Goal: Find specific page/section: Find specific page/section

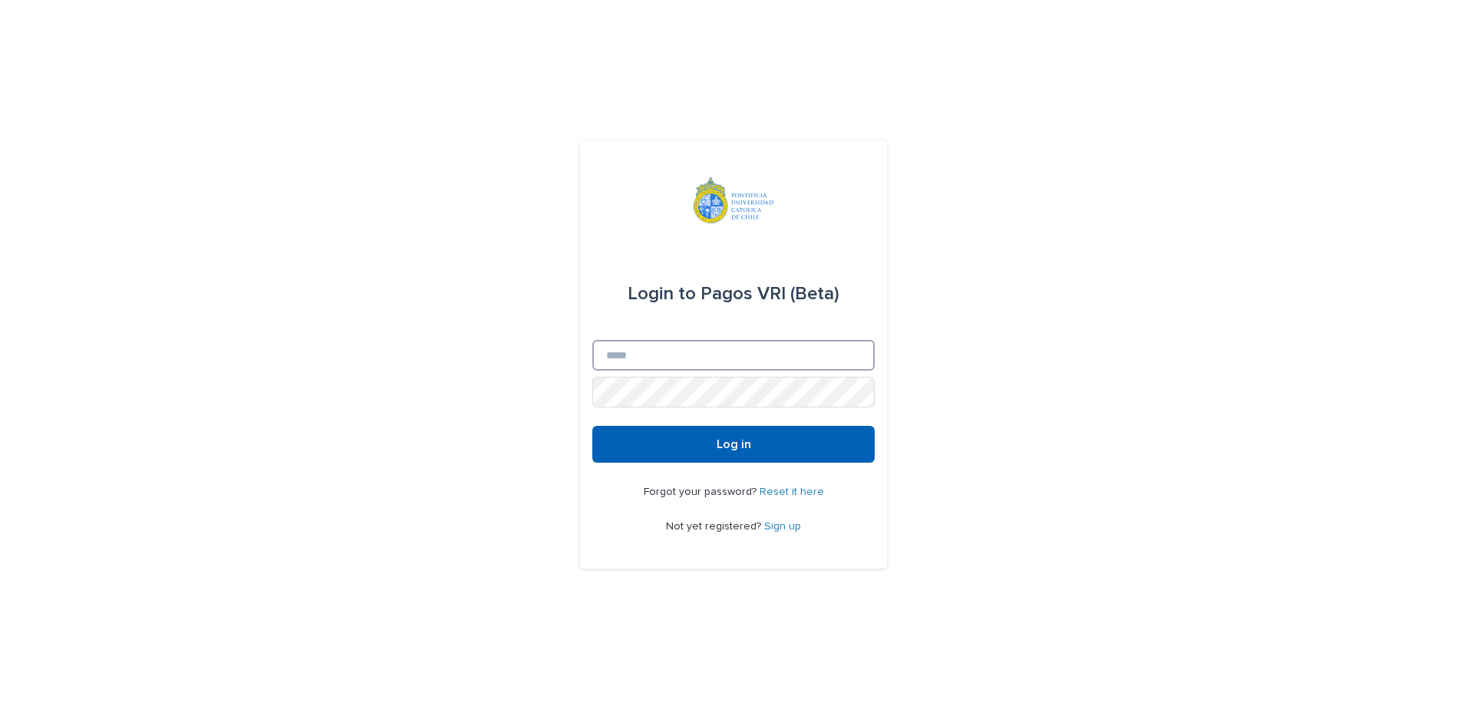
type input "**********"
drag, startPoint x: 743, startPoint y: 446, endPoint x: 744, endPoint y: 456, distance: 10.0
click at [745, 453] on button "Log in" at bounding box center [733, 444] width 282 height 37
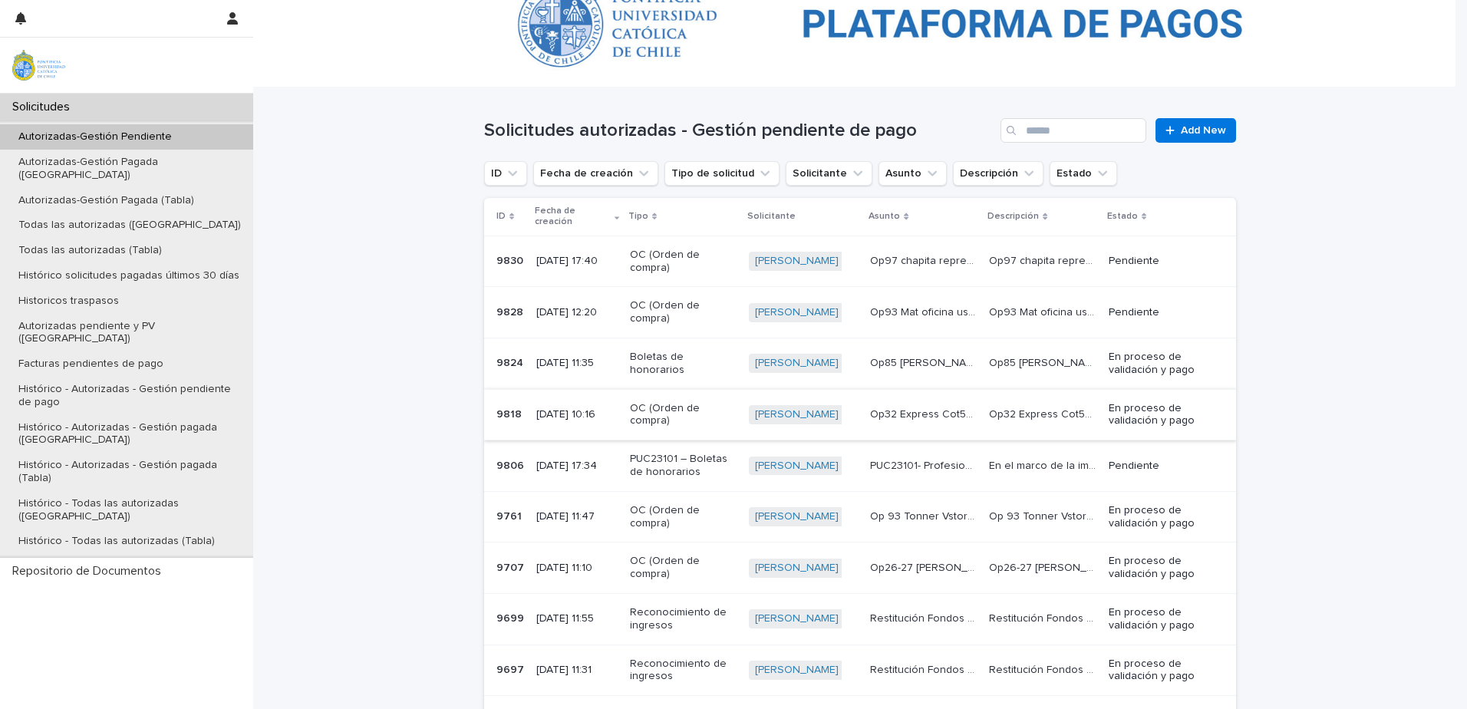
scroll to position [153, 0]
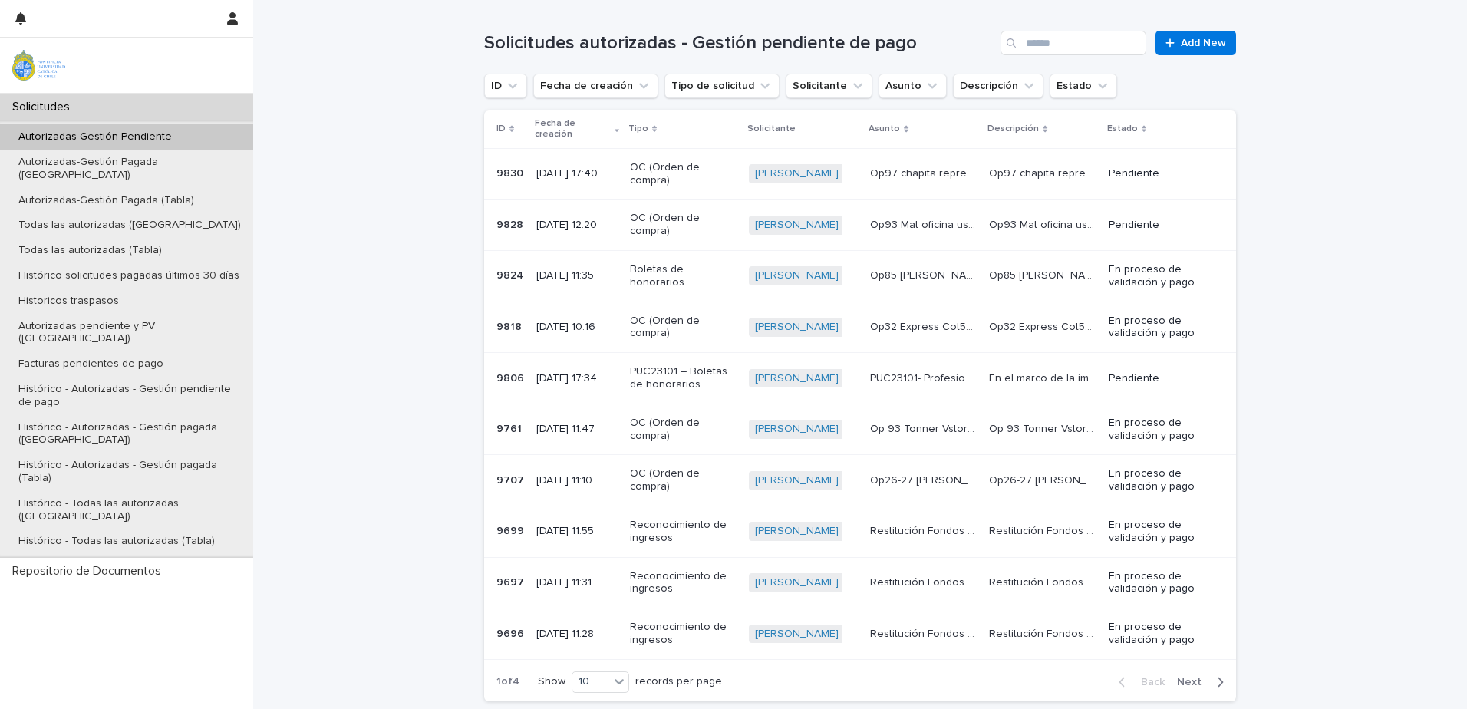
click at [197, 130] on div "Autorizadas-Gestión Pendiente" at bounding box center [126, 136] width 253 height 25
click at [137, 163] on p "Autorizadas-Gestión Pagada (Kanban)" at bounding box center [129, 169] width 247 height 26
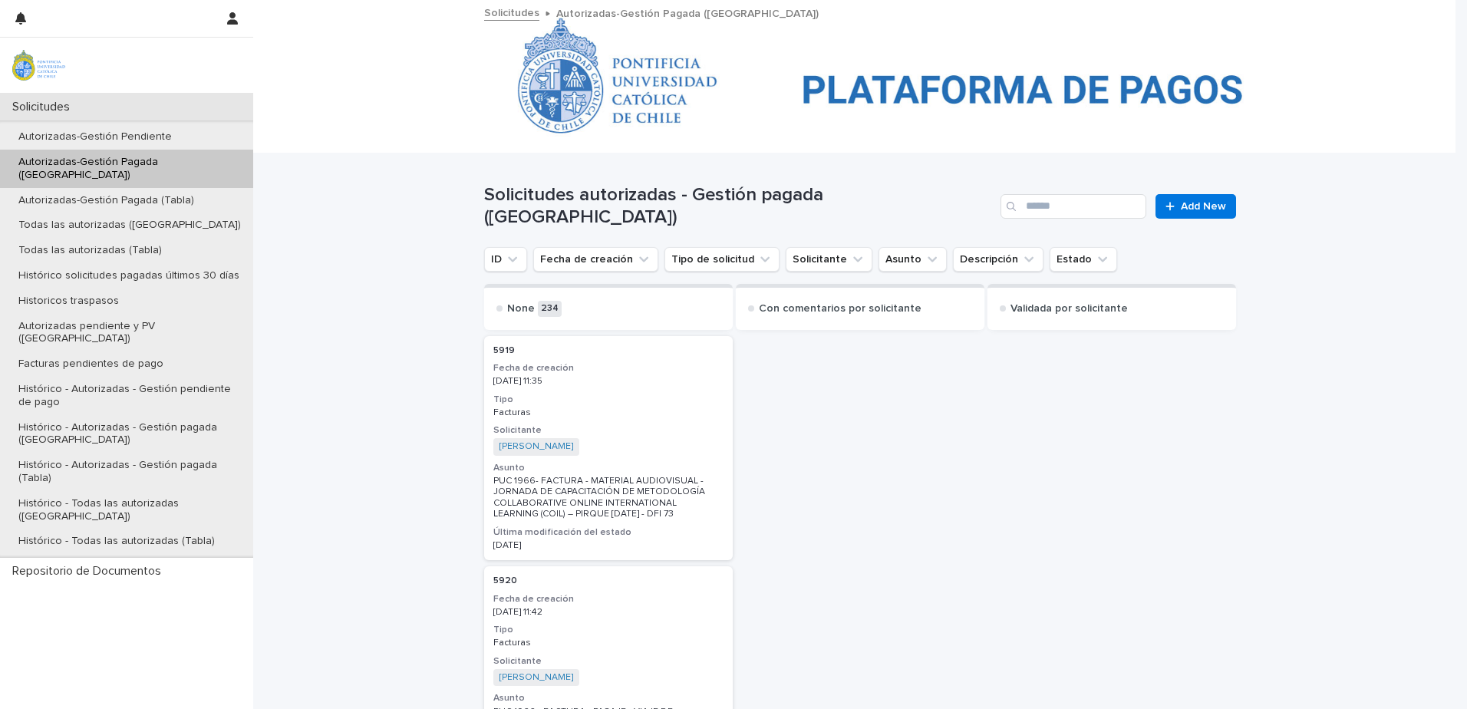
click at [129, 108] on div "Solicitudes" at bounding box center [126, 107] width 253 height 27
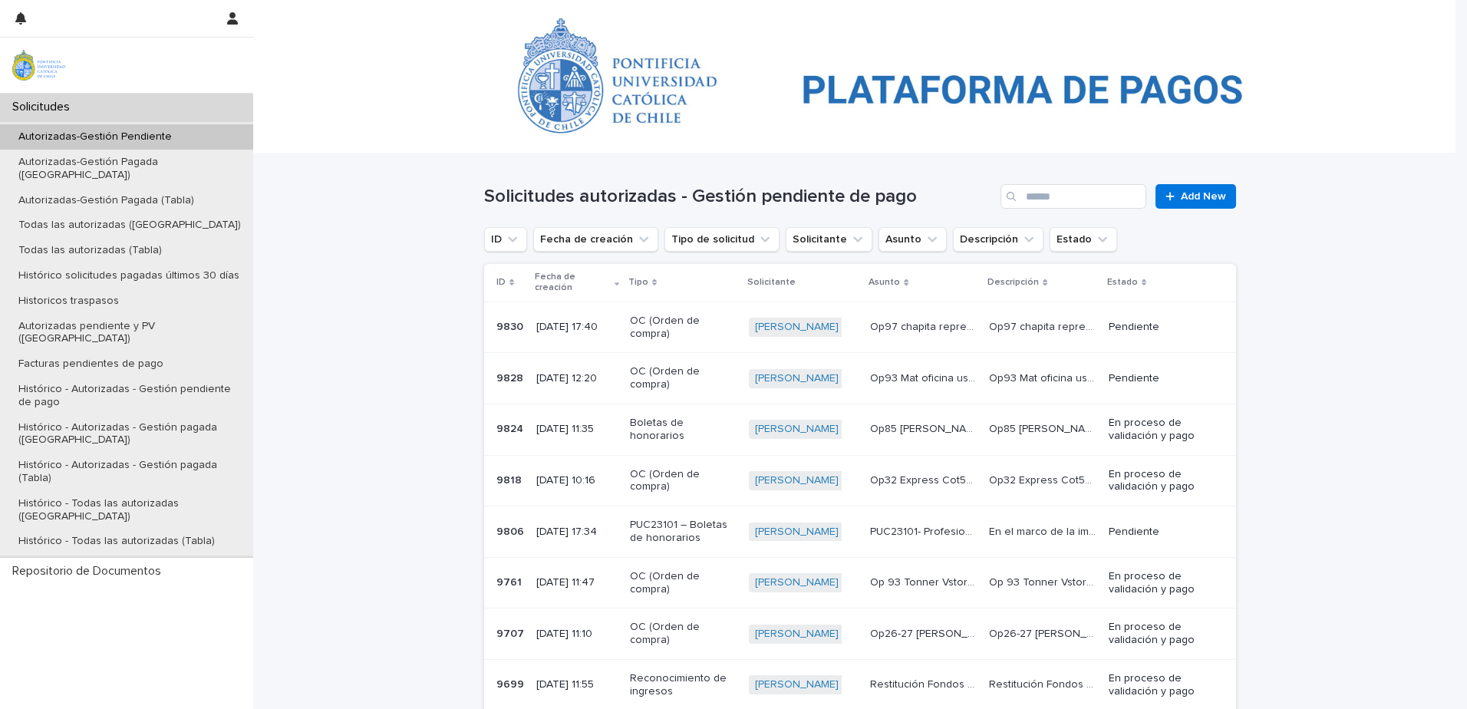
click at [121, 125] on div "Autorizadas-Gestión Pendiente" at bounding box center [126, 136] width 253 height 25
drag, startPoint x: 186, startPoint y: 133, endPoint x: 278, endPoint y: 163, distance: 97.0
click at [186, 133] on div "Autorizadas-Gestión Pendiente" at bounding box center [126, 136] width 253 height 25
click at [179, 130] on div "Autorizadas-Gestión Pendiente" at bounding box center [126, 136] width 253 height 25
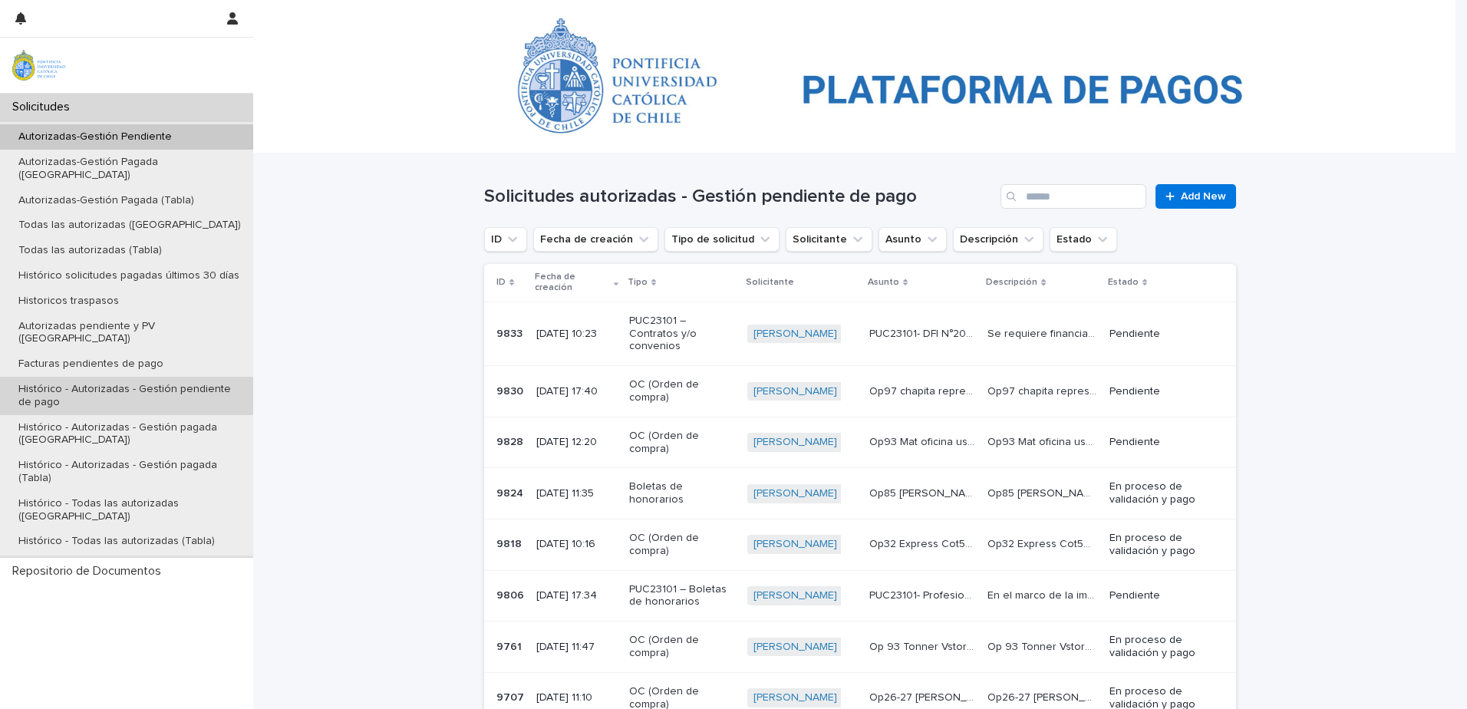
scroll to position [77, 0]
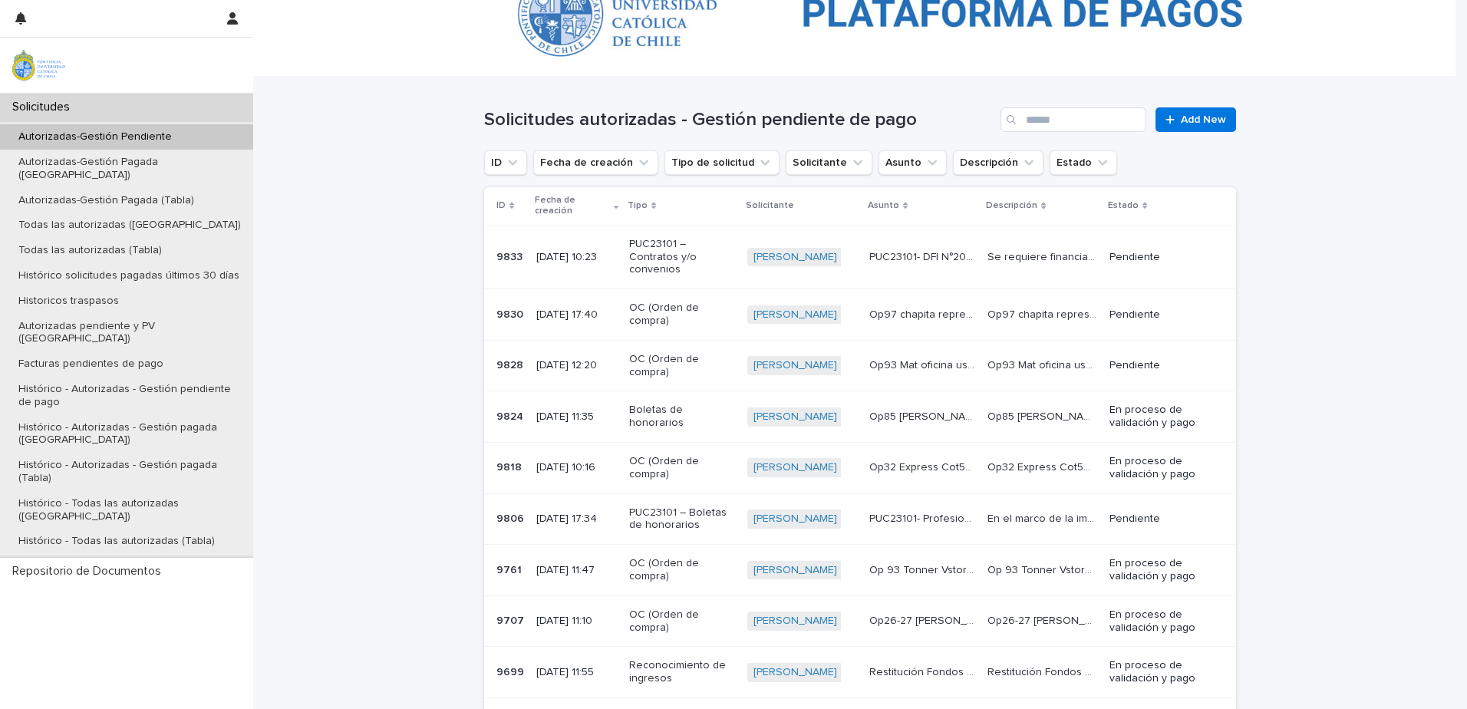
click at [165, 140] on p "Autorizadas-Gestión Pendiente" at bounding box center [95, 136] width 178 height 13
